Goal: Use online tool/utility: Utilize a website feature to perform a specific function

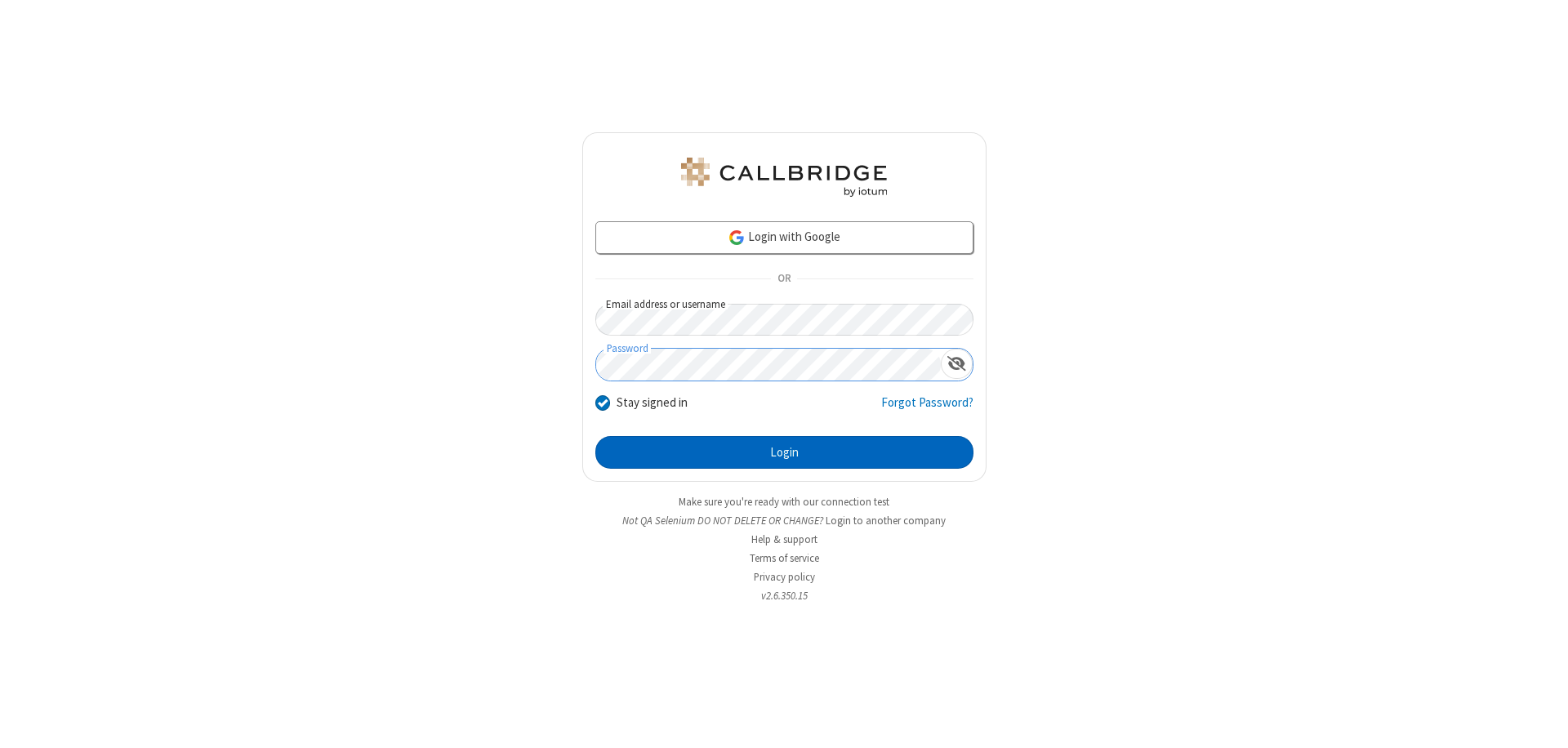
click at [784, 452] on button "Login" at bounding box center [784, 452] width 378 height 32
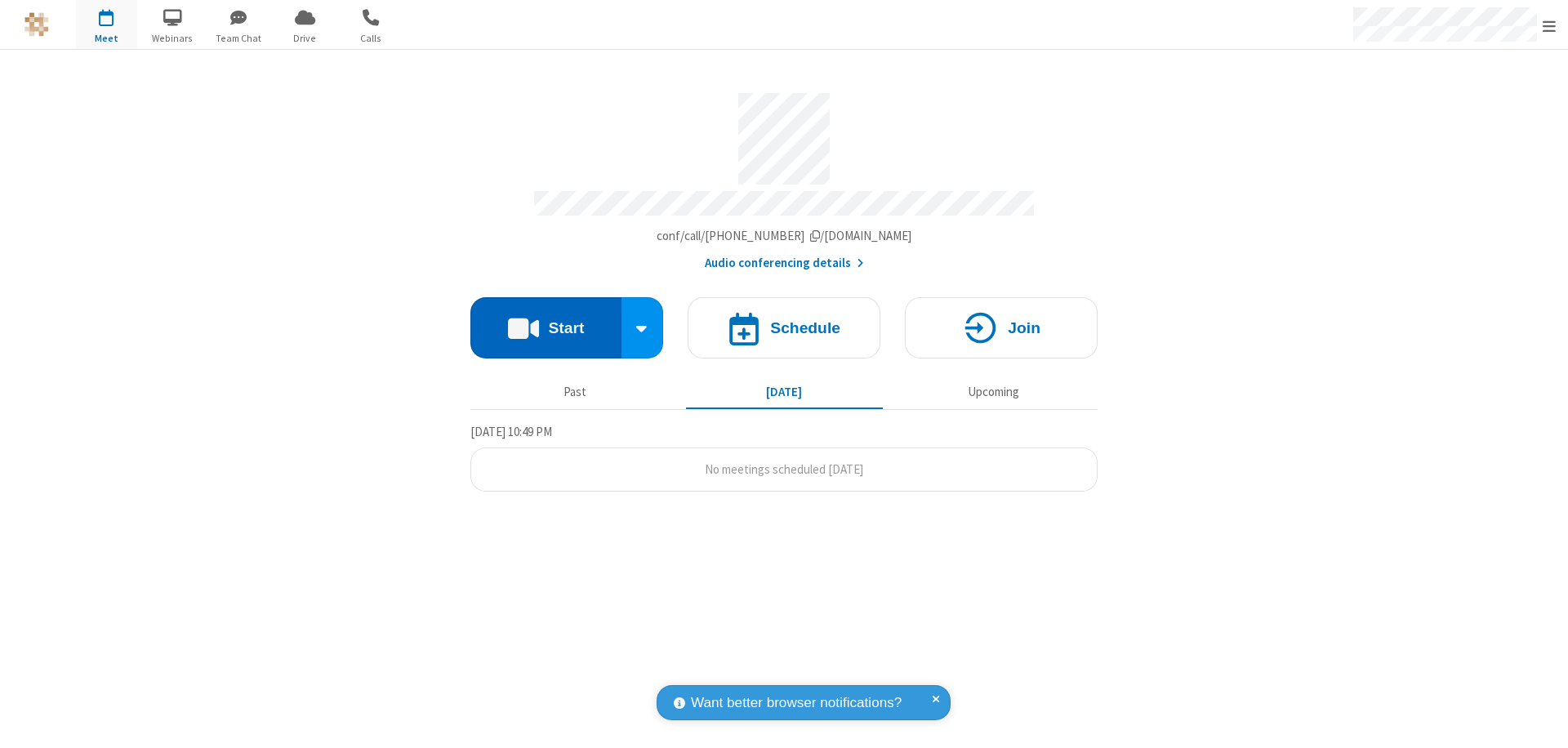
click at [545, 320] on button "Start" at bounding box center [546, 328] width 151 height 62
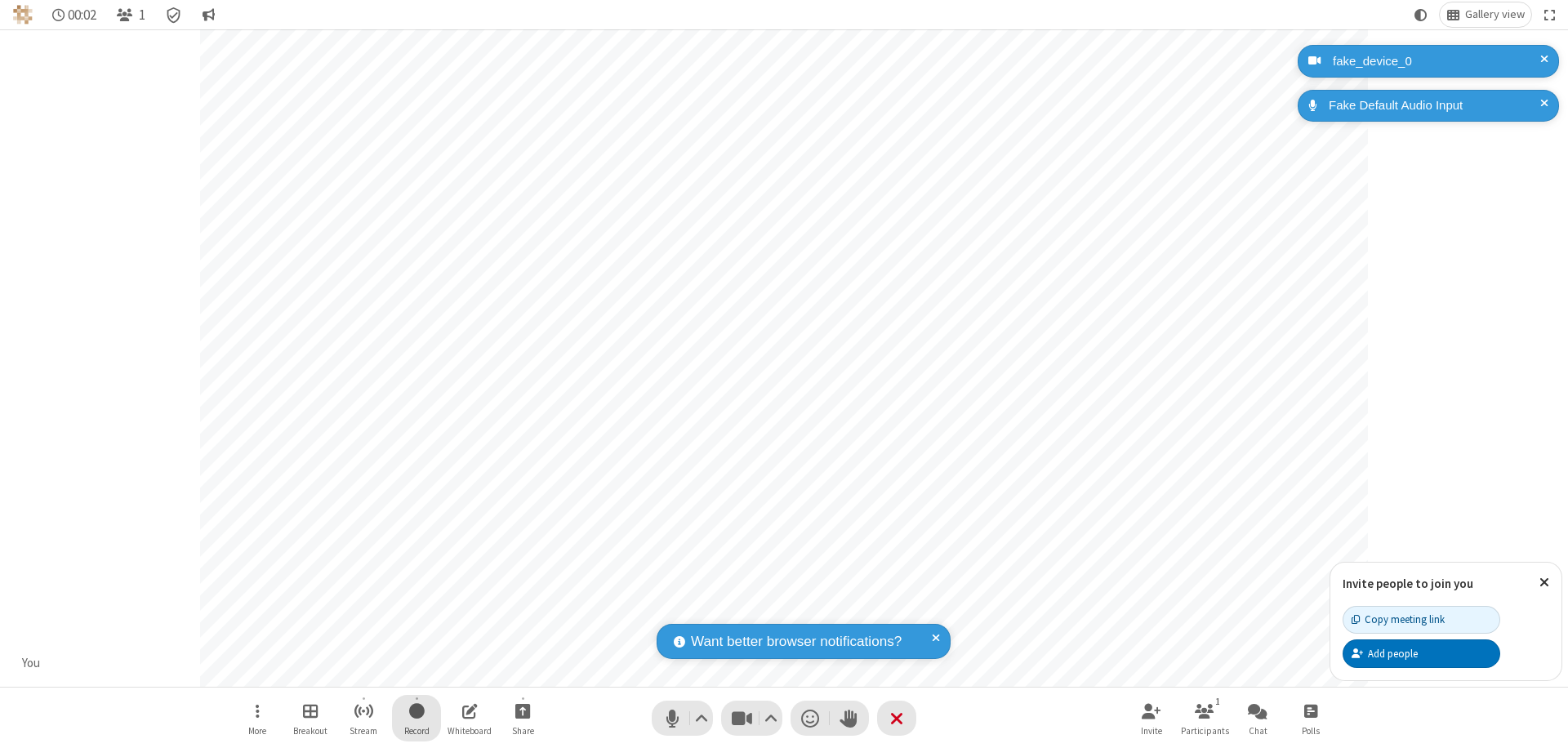
click at [417, 719] on span "Start recording" at bounding box center [417, 711] width 16 height 21
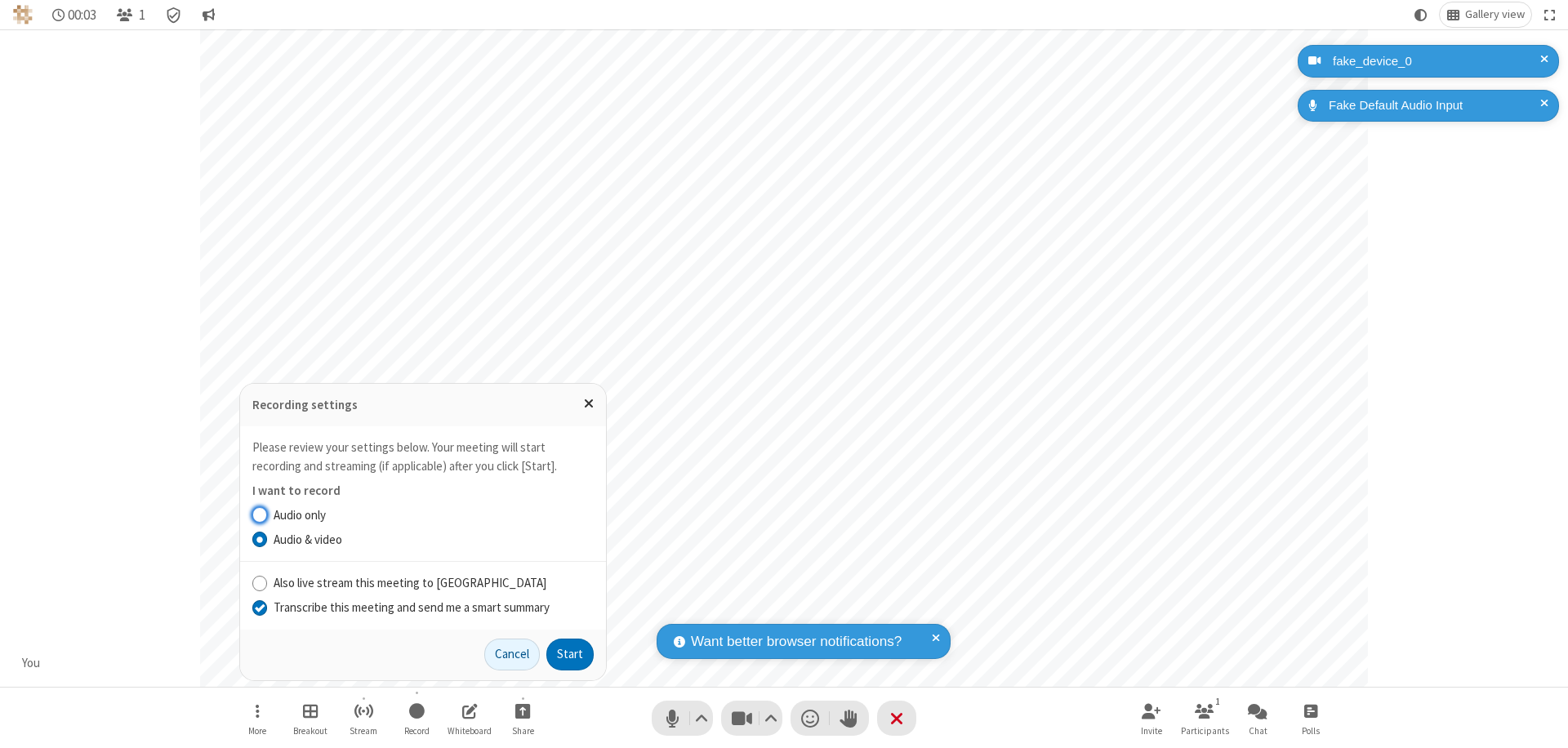
click at [259, 607] on input "Transcribe this meeting and send me a smart summary" at bounding box center [260, 608] width 16 height 18
click at [571, 654] on button "Start" at bounding box center [570, 655] width 47 height 32
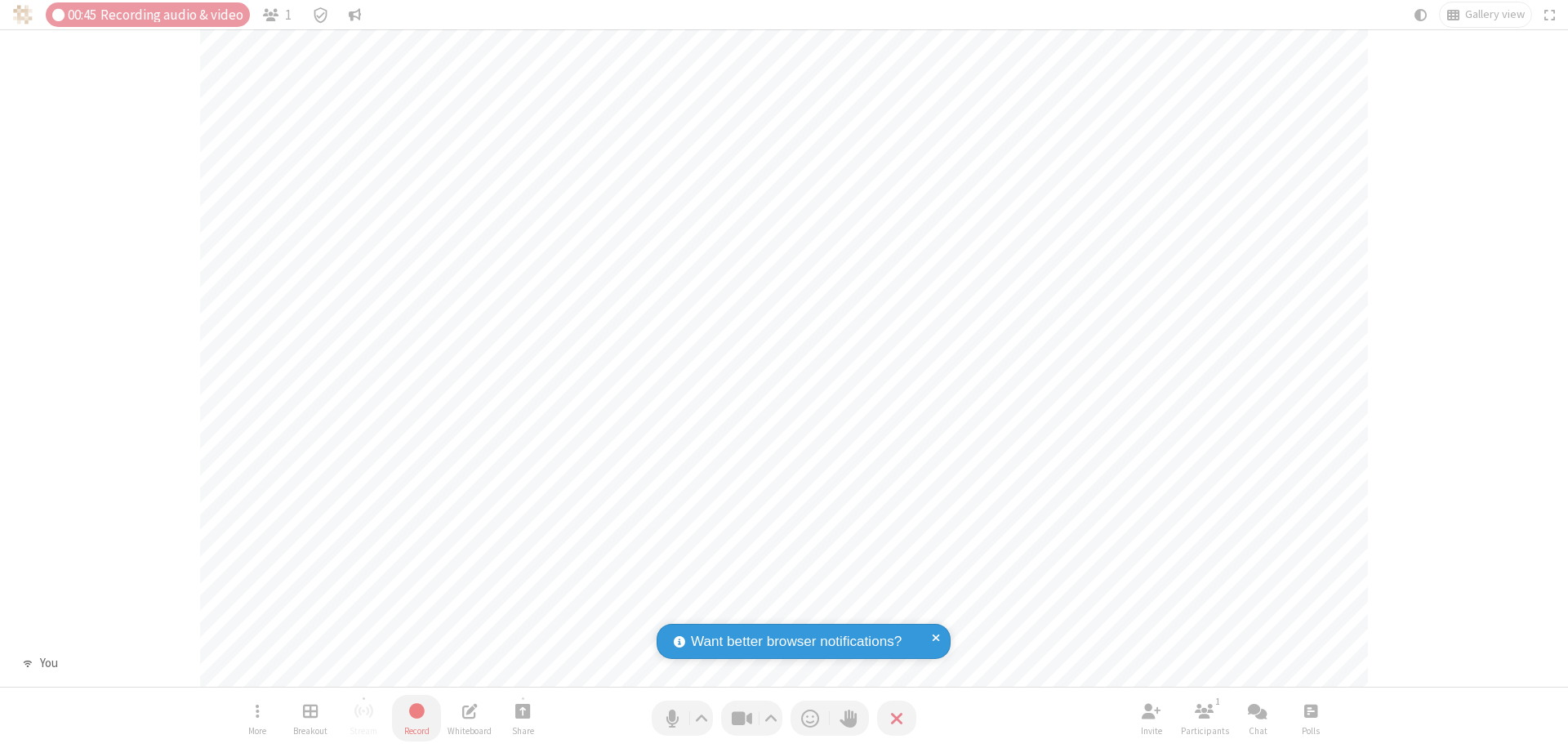
click at [417, 719] on span "Stop recording" at bounding box center [416, 711] width 19 height 21
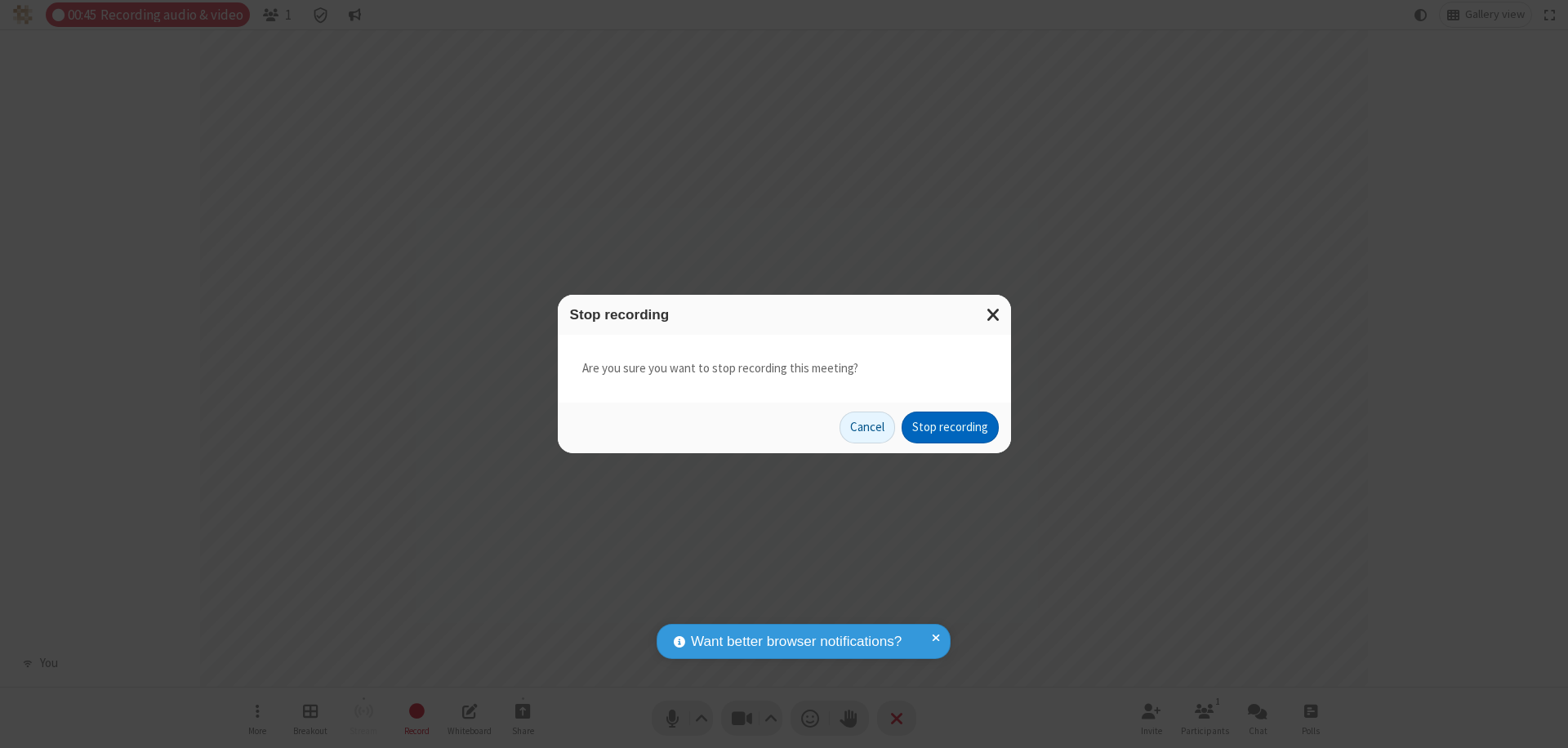
click at [950, 427] on button "Stop recording" at bounding box center [949, 428] width 97 height 32
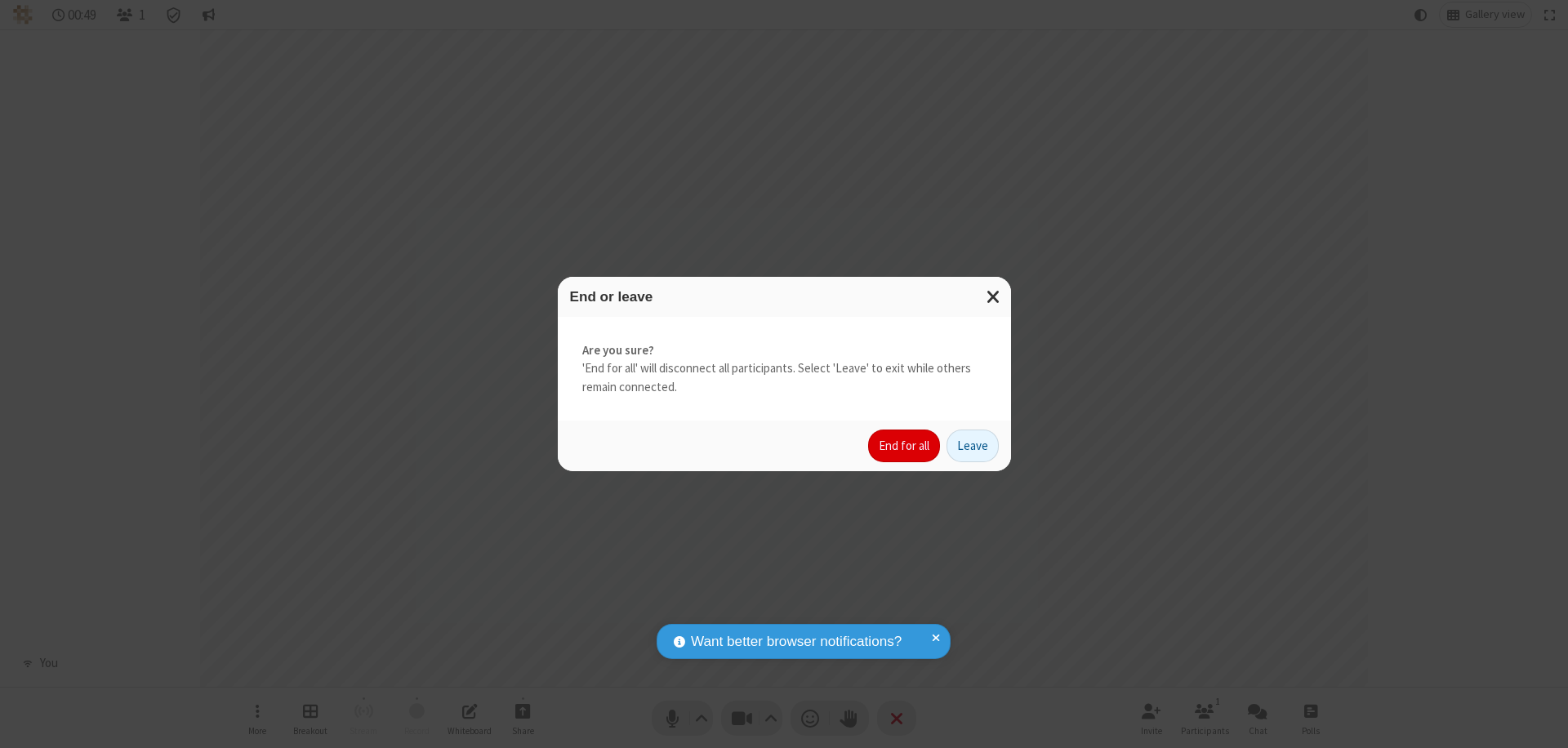
click at [905, 446] on button "End for all" at bounding box center [903, 445] width 71 height 32
